Goal: Book appointment/travel/reservation

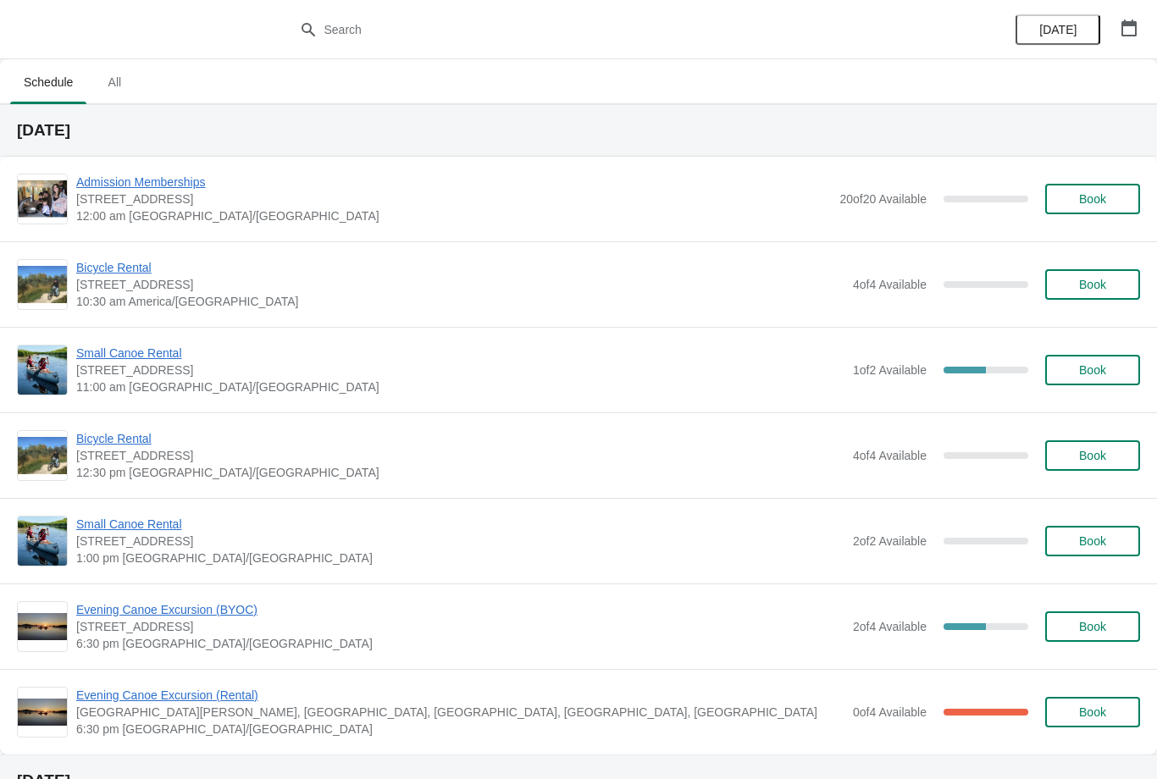
click at [151, 360] on span "Small Canoe Rental" at bounding box center [460, 353] width 768 height 17
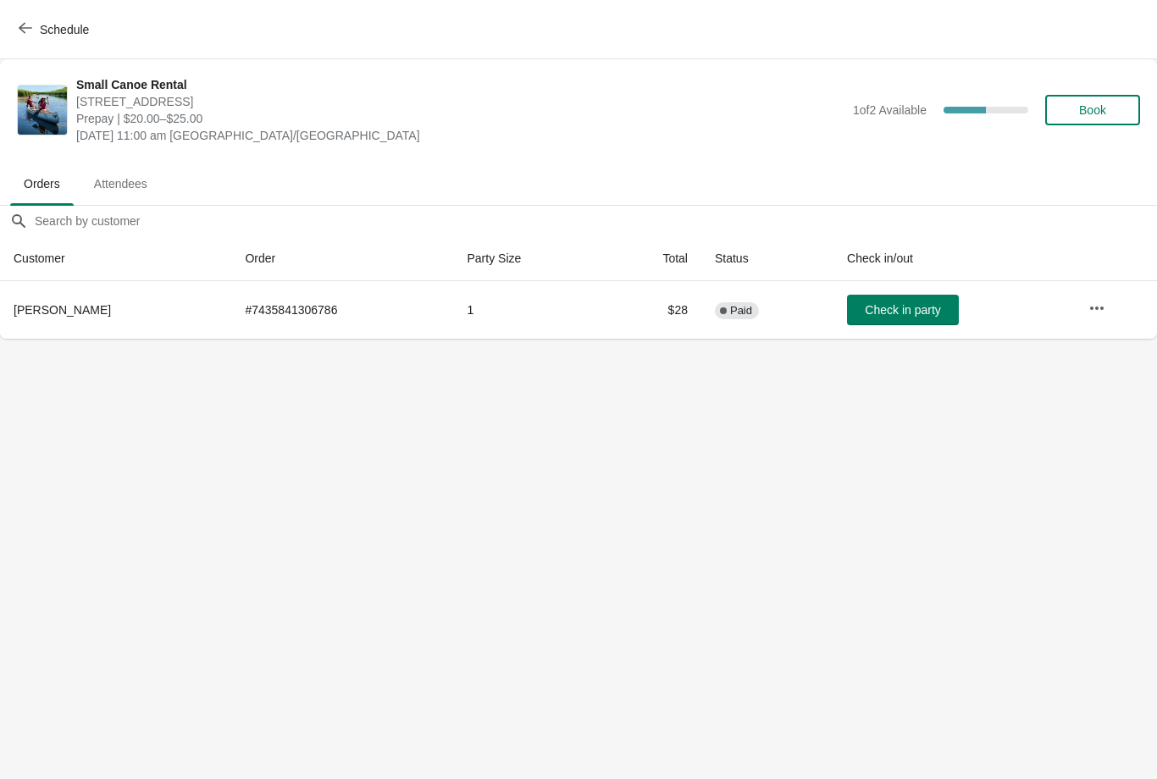
click at [1104, 304] on icon "button" at bounding box center [1096, 308] width 17 height 17
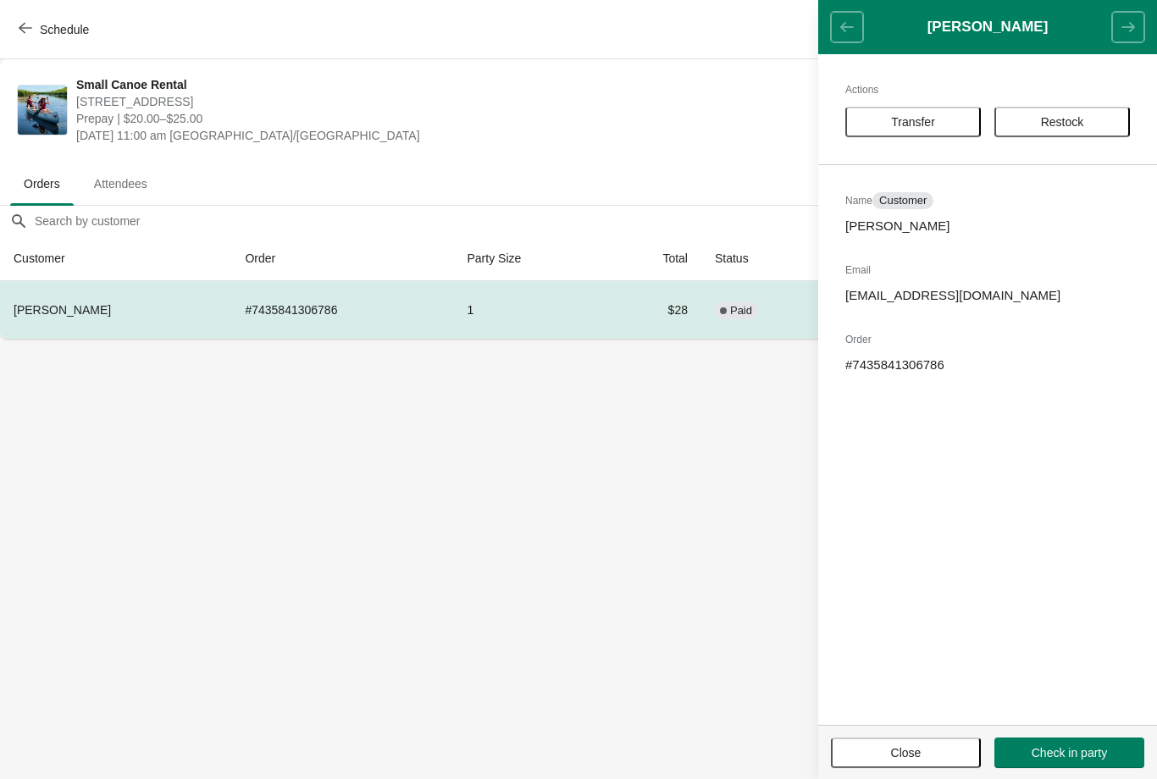
click at [907, 129] on span "Transfer" at bounding box center [913, 122] width 44 height 14
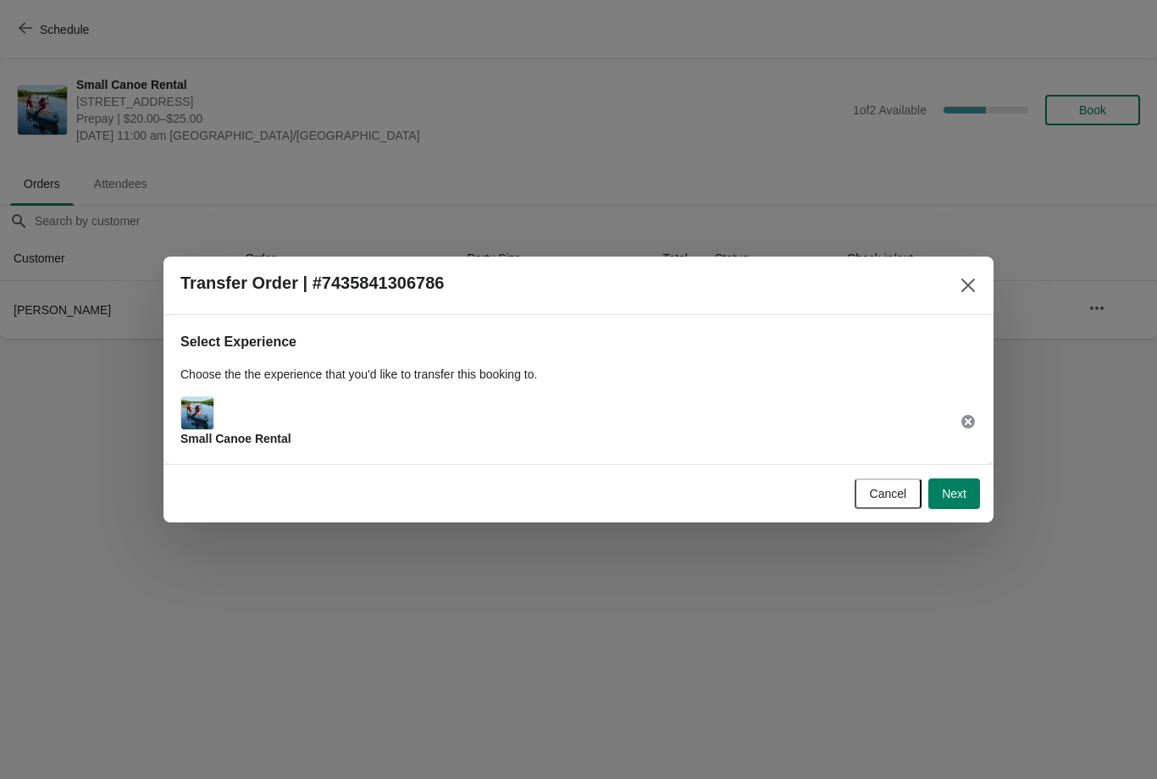
click at [953, 492] on span "Next" at bounding box center [954, 494] width 25 height 14
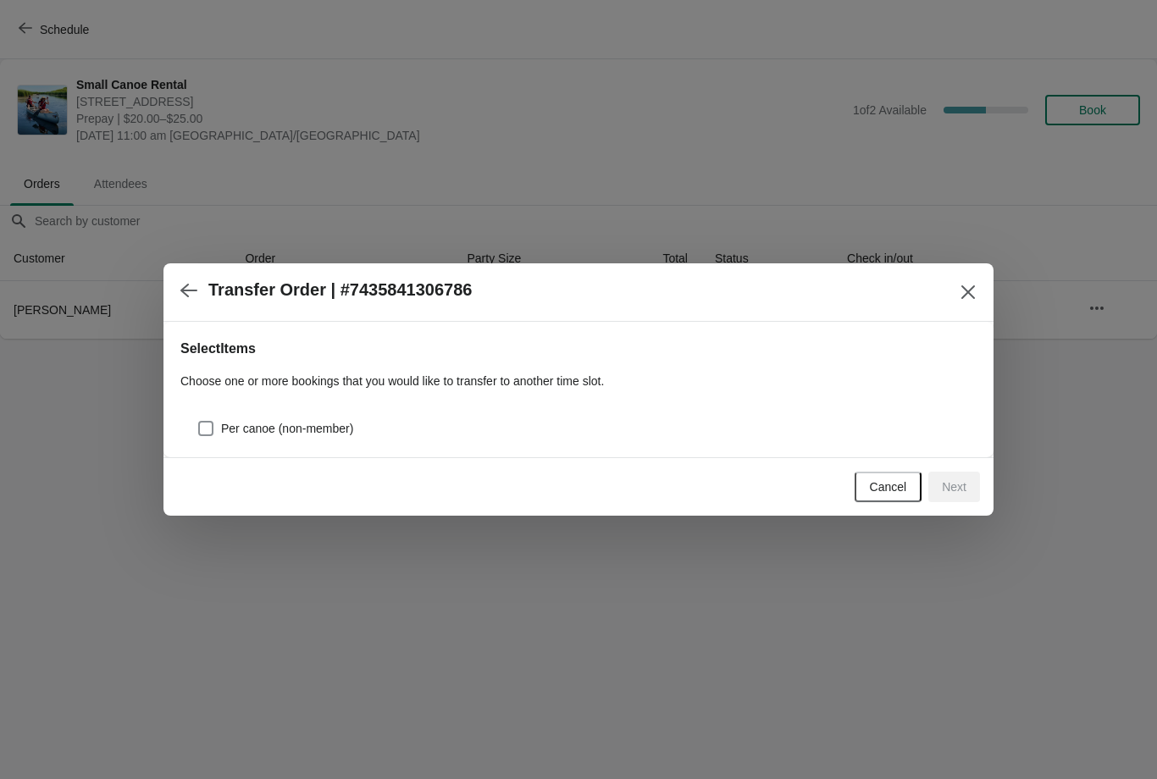
click at [214, 422] on label "Per canoe (non-member)" at bounding box center [275, 429] width 156 height 24
click at [199, 422] on input "Per canoe (non-member)" at bounding box center [198, 421] width 1 height 1
checkbox input "true"
select select "Per canoe (non-member)"
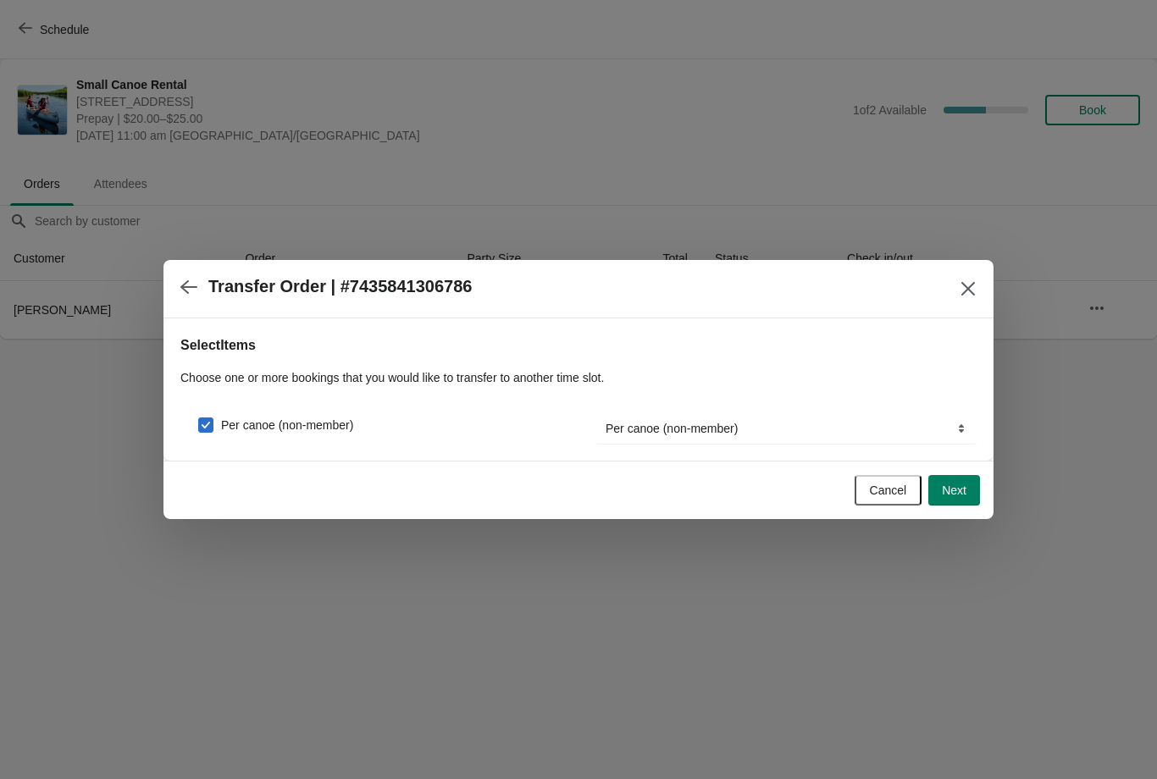
click at [957, 487] on span "Next" at bounding box center [954, 491] width 25 height 14
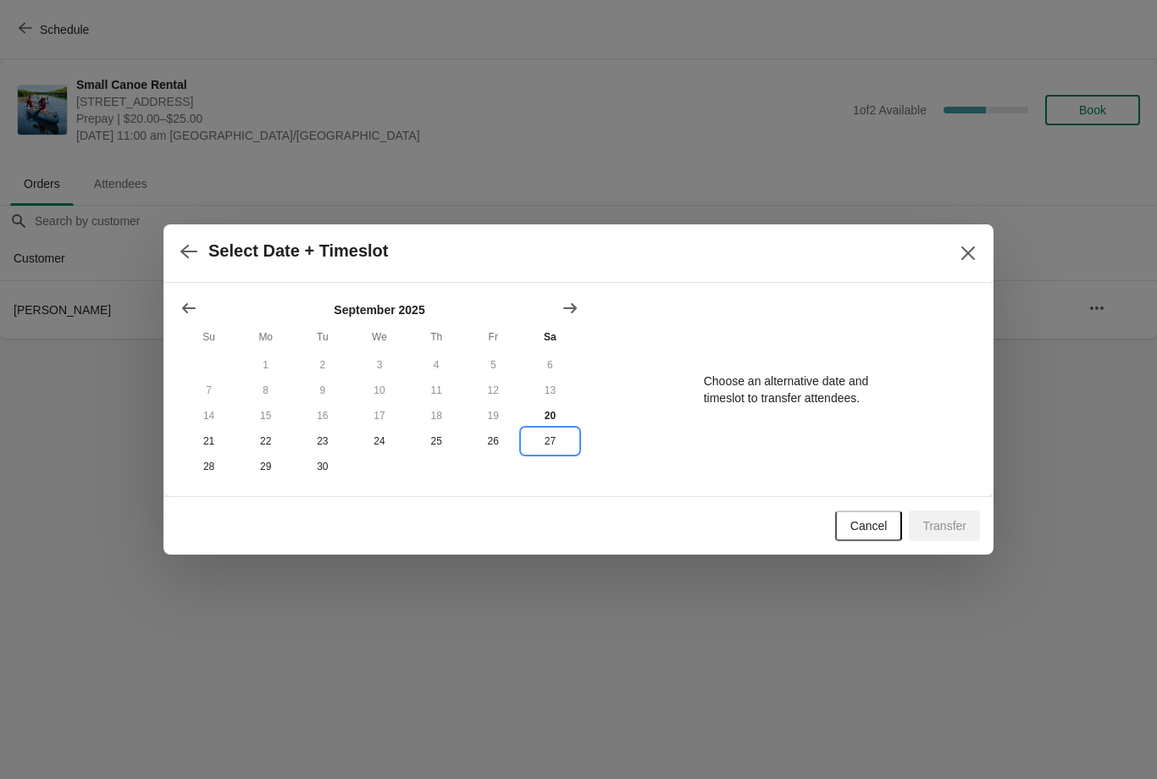
click at [555, 445] on button "27" at bounding box center [550, 441] width 57 height 25
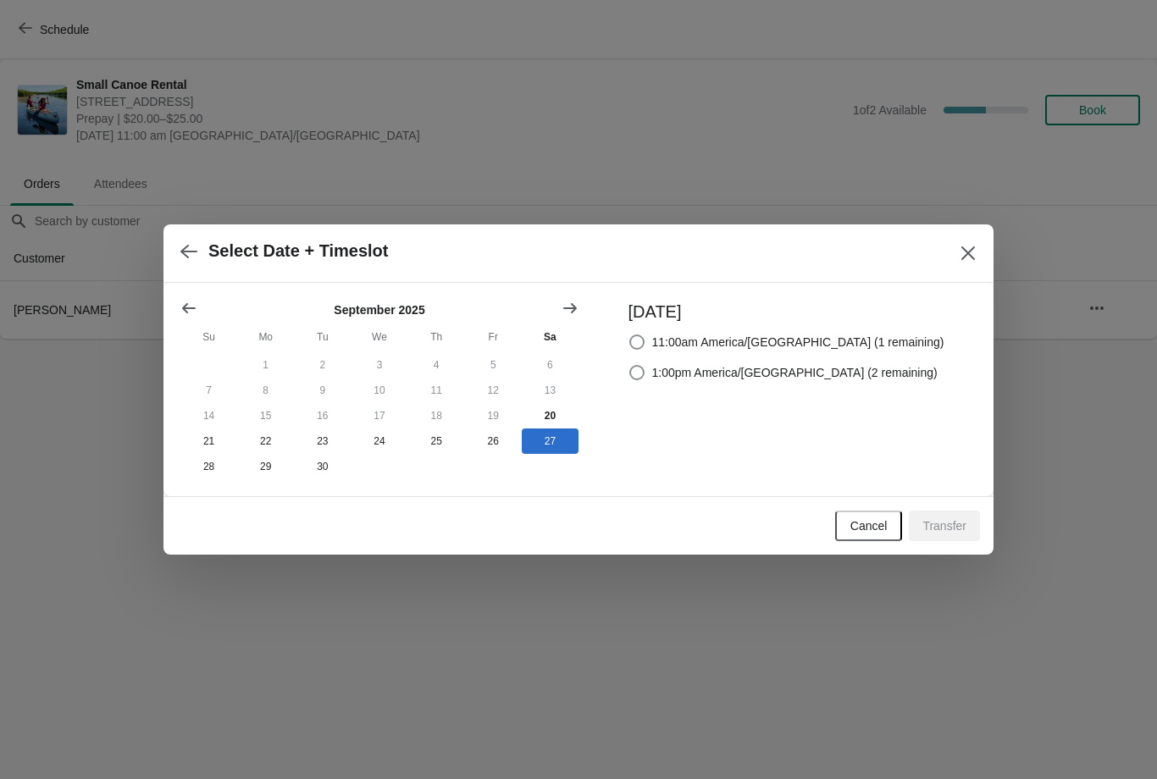
click at [644, 339] on span at bounding box center [636, 342] width 15 height 15
click at [630, 335] on input "11:00am America/[GEOGRAPHIC_DATA] (1 remaining)" at bounding box center [629, 335] width 1 height 1
radio input "true"
click at [950, 529] on span "Transfer" at bounding box center [944, 526] width 44 height 14
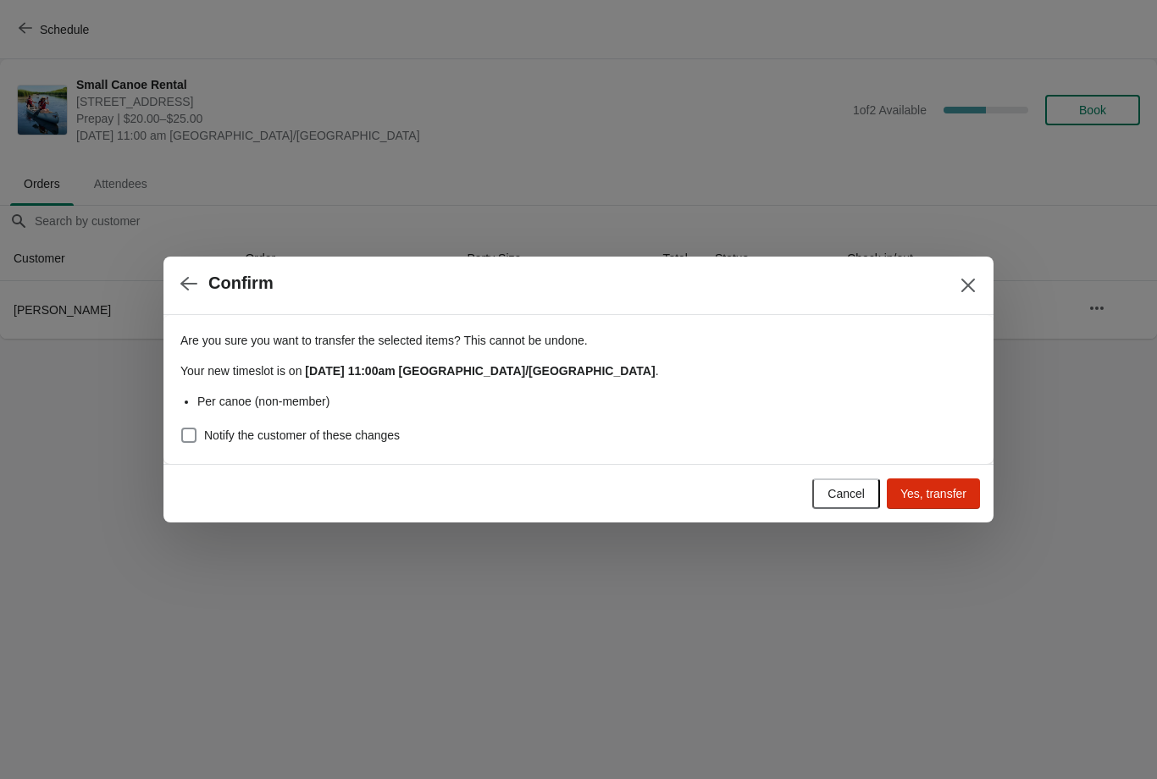
click at [935, 491] on span "Yes, transfer" at bounding box center [933, 494] width 66 height 14
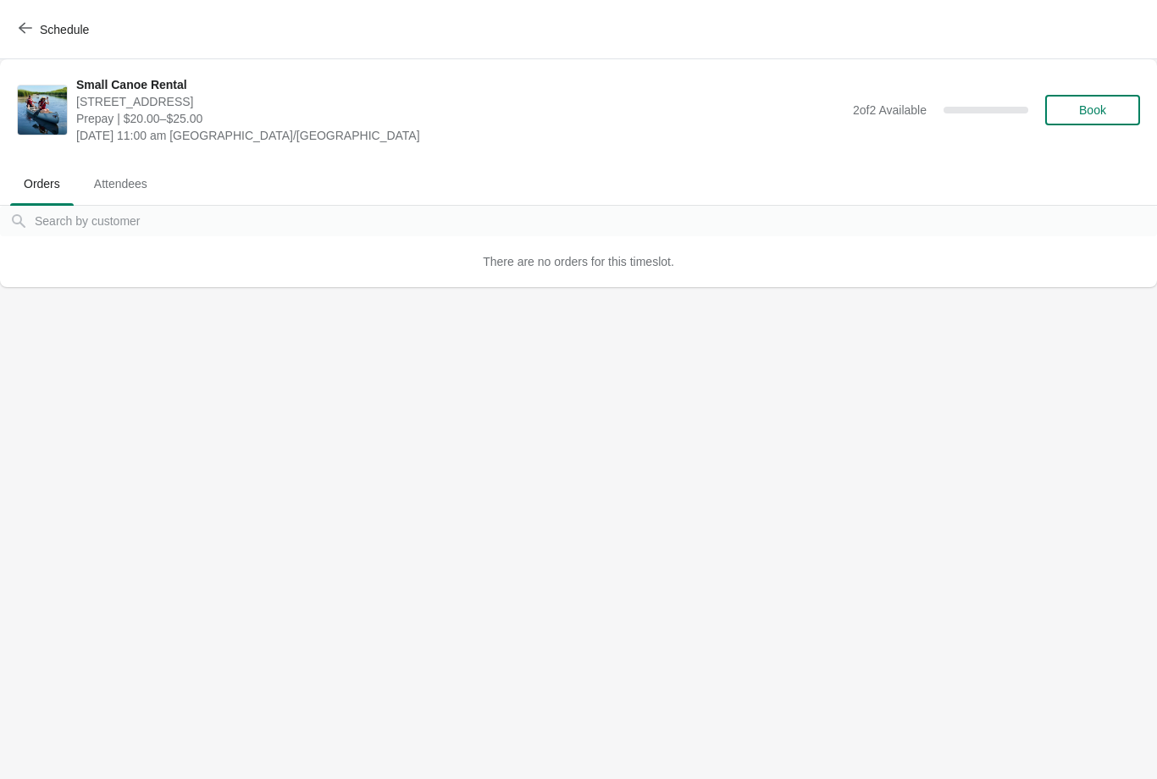
click at [33, 35] on span "Schedule" at bounding box center [55, 29] width 67 height 16
